Goal: Task Accomplishment & Management: Complete application form

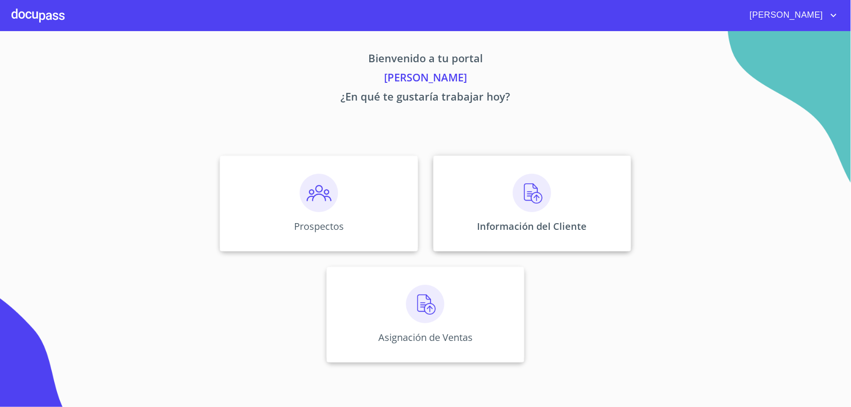
click at [524, 213] on div "Información del Cliente" at bounding box center [532, 204] width 198 height 96
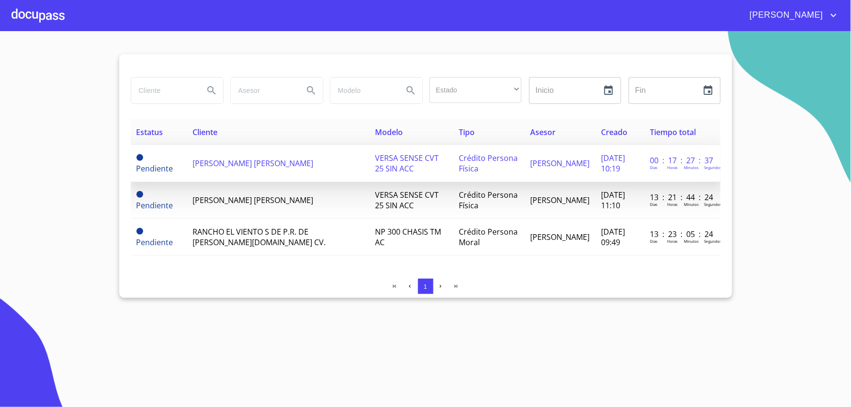
click at [248, 162] on span "[PERSON_NAME] [PERSON_NAME]" at bounding box center [252, 163] width 121 height 11
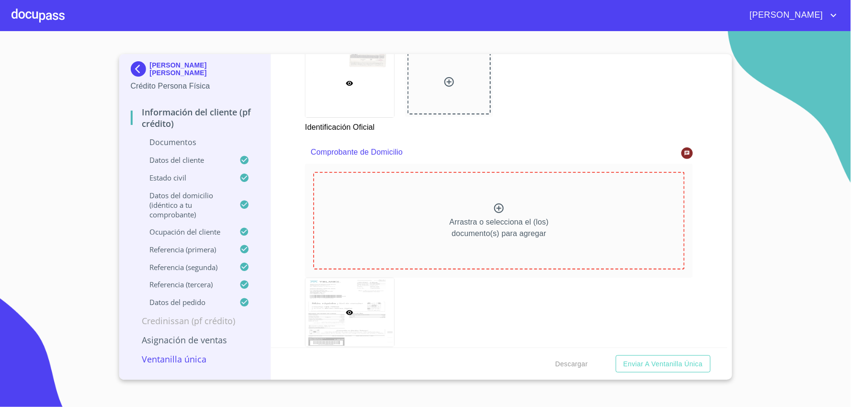
scroll to position [425, 0]
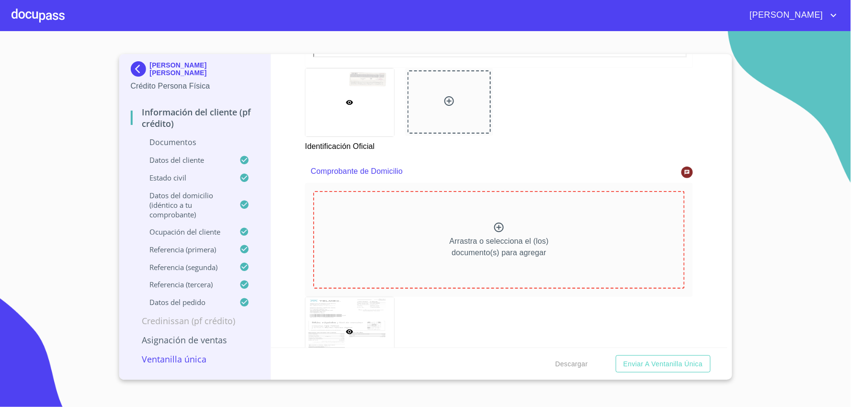
click at [683, 169] on div at bounding box center [686, 172] width 11 height 11
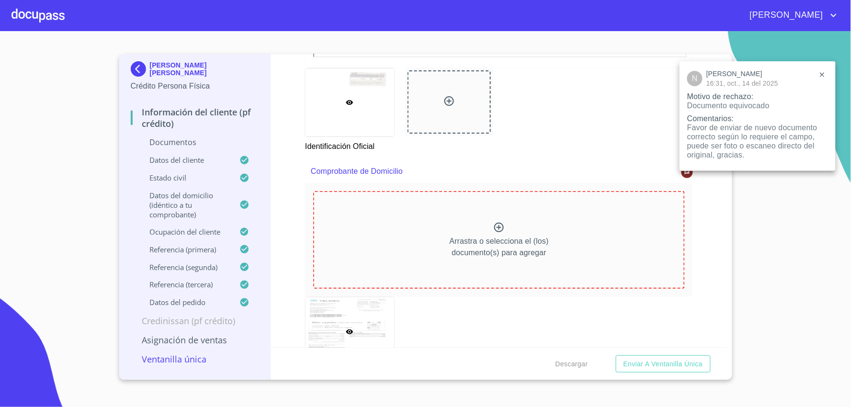
click at [686, 178] on div at bounding box center [425, 203] width 851 height 407
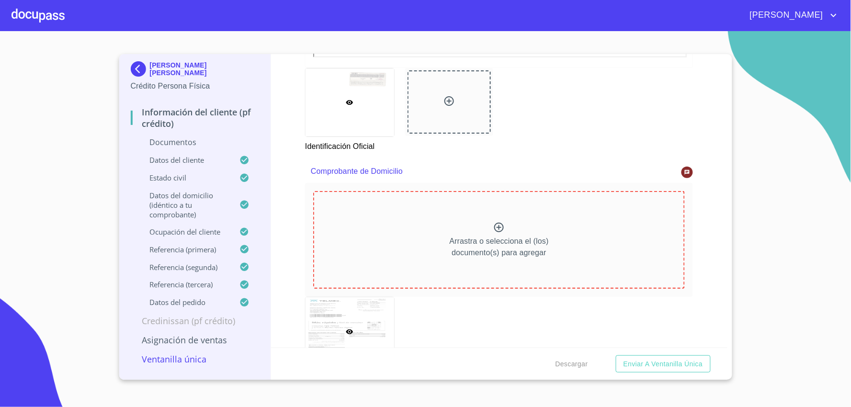
click at [495, 227] on icon at bounding box center [499, 228] width 10 height 10
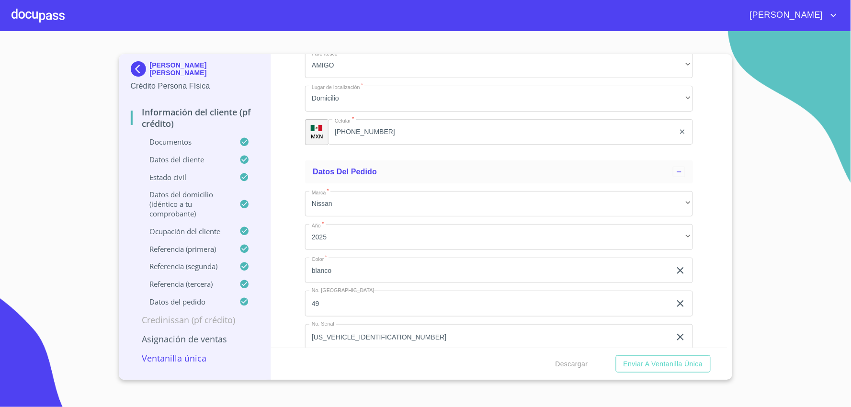
scroll to position [5567, 0]
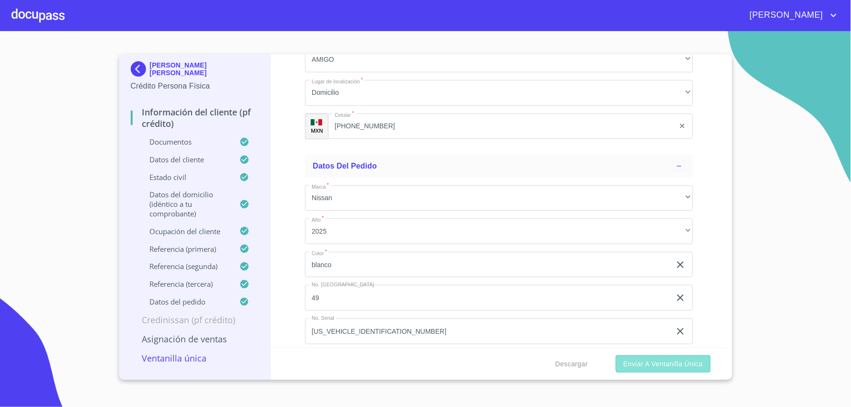
click at [679, 356] on button "Enviar a Ventanilla única" at bounding box center [663, 364] width 95 height 18
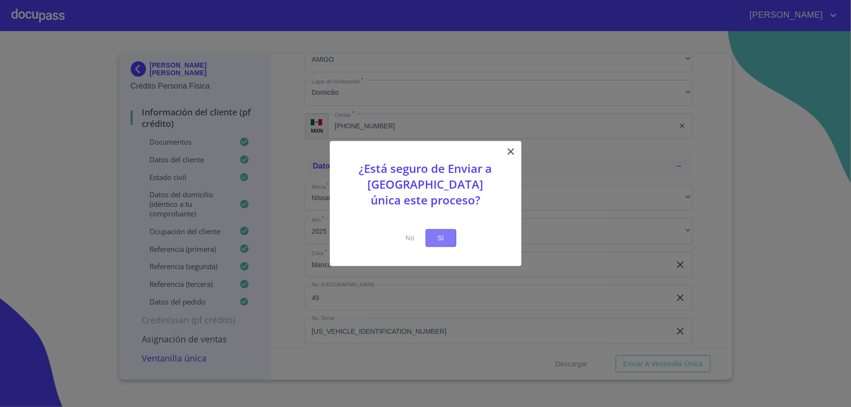
click at [442, 234] on span "Si" at bounding box center [440, 238] width 15 height 12
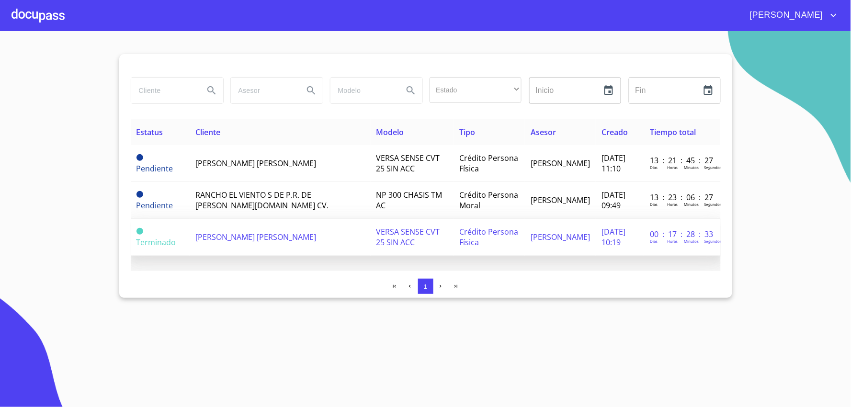
click at [145, 242] on span "Terminado" at bounding box center [156, 242] width 40 height 11
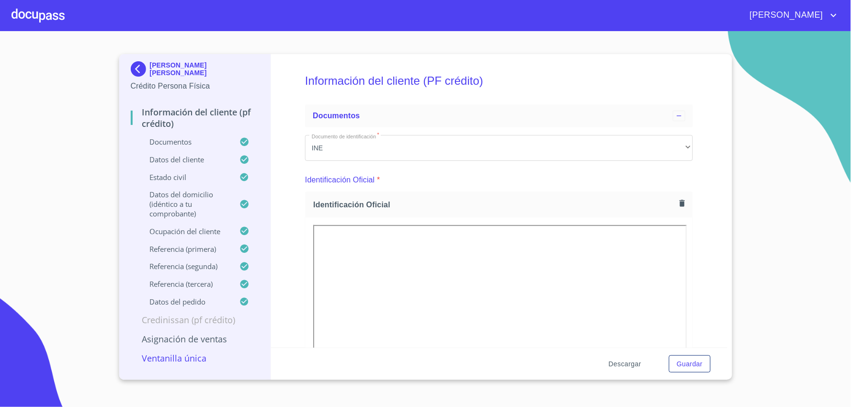
click at [624, 364] on span "Descargar" at bounding box center [625, 364] width 33 height 12
click at [703, 367] on button "Guardar" at bounding box center [689, 364] width 41 height 18
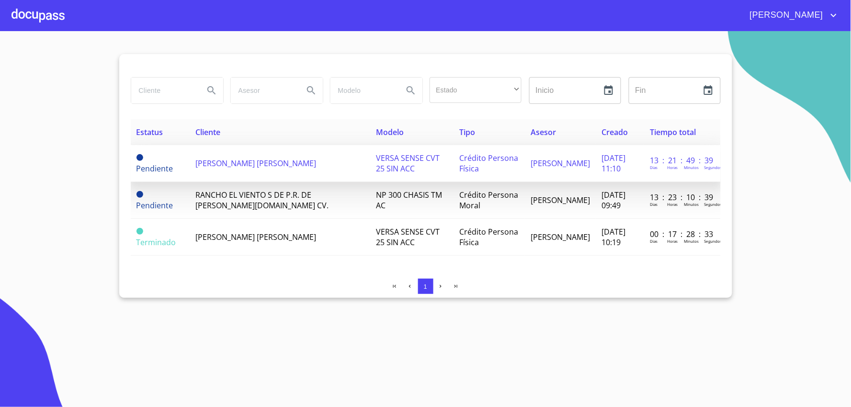
click at [242, 164] on td "[PERSON_NAME] [PERSON_NAME]" at bounding box center [280, 163] width 181 height 37
